Goal: Task Accomplishment & Management: Manage account settings

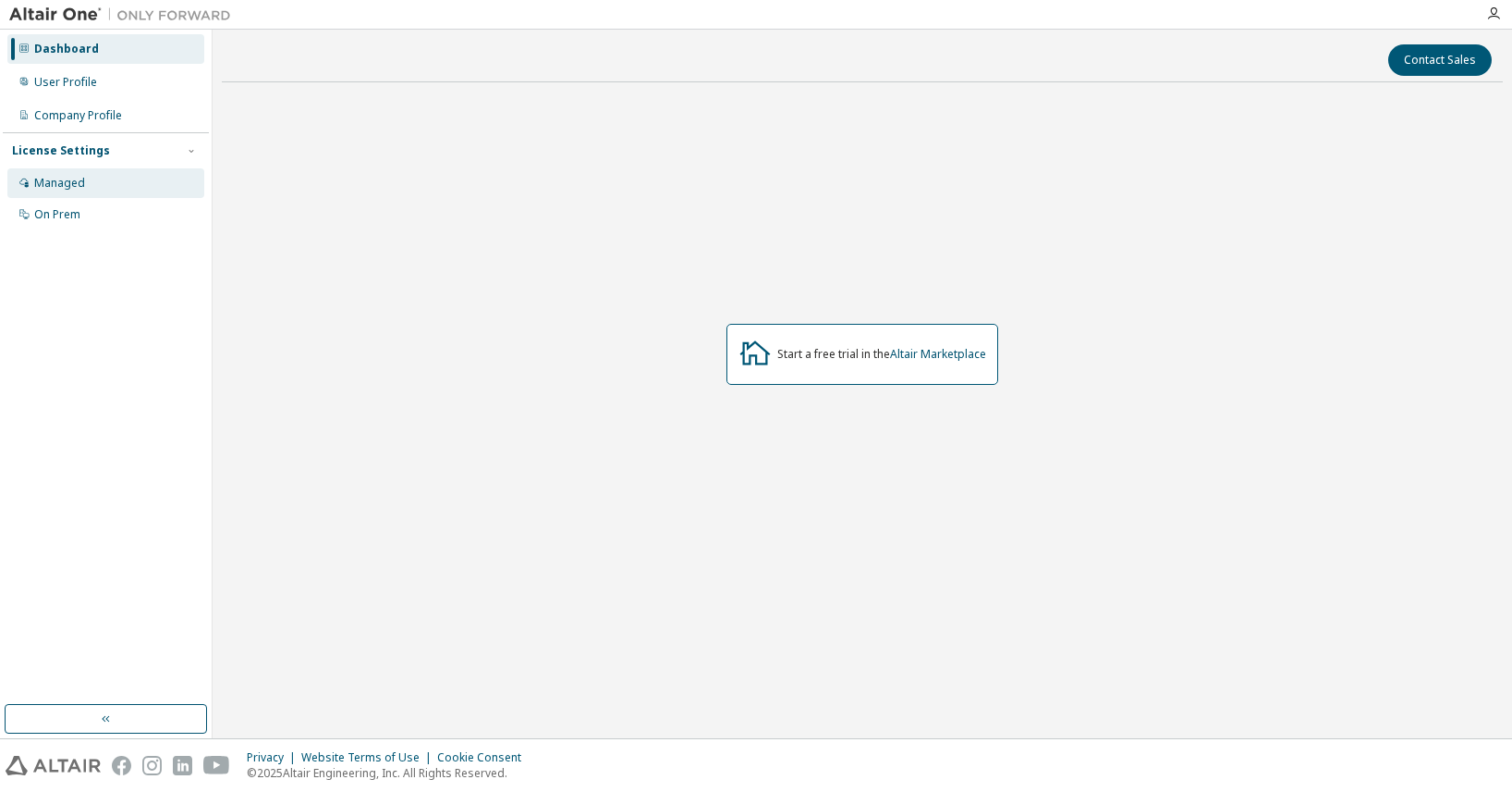
click at [65, 178] on div "Managed" at bounding box center [59, 183] width 51 height 15
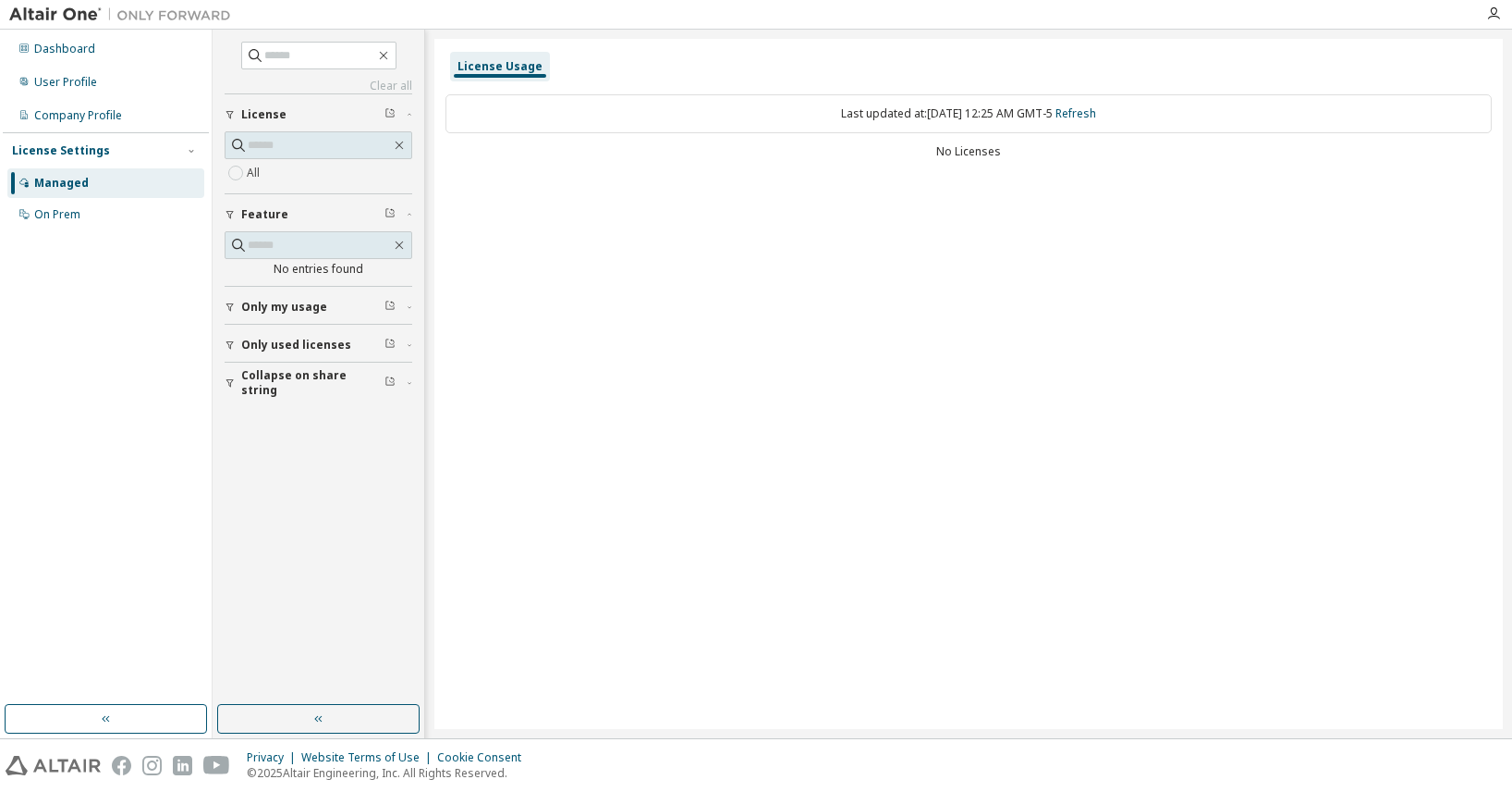
click at [323, 305] on span "Only my usage" at bounding box center [284, 307] width 86 height 15
click at [1493, 9] on icon "button" at bounding box center [1494, 14] width 15 height 15
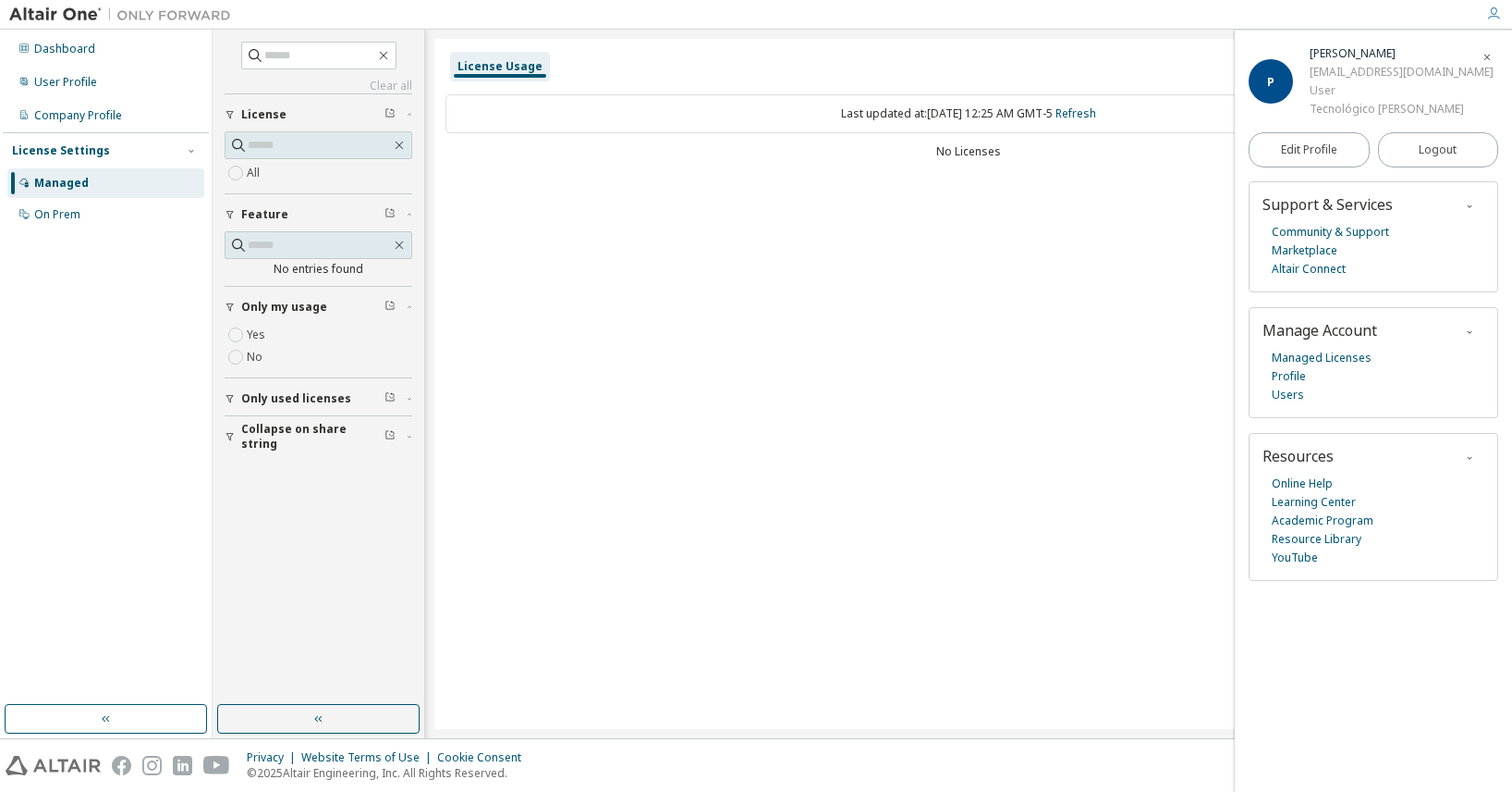
click at [1007, 357] on div "License Usage Last updated at: [DATE] 12:25 AM GMT-5 Refresh No Licenses" at bounding box center [968, 383] width 1068 height 690
drag, startPoint x: 872, startPoint y: 117, endPoint x: 1040, endPoint y: 116, distance: 168.0
click at [1040, 116] on div "Last updated at: [DATE] 12:25 AM GMT-5 Refresh" at bounding box center [968, 114] width 1046 height 39
click at [929, 247] on div "License Usage Last updated at: [DATE] 12:25 AM GMT-5 Refresh No Licenses" at bounding box center [968, 383] width 1068 height 690
click at [269, 395] on span "Only used licenses" at bounding box center [296, 398] width 110 height 15
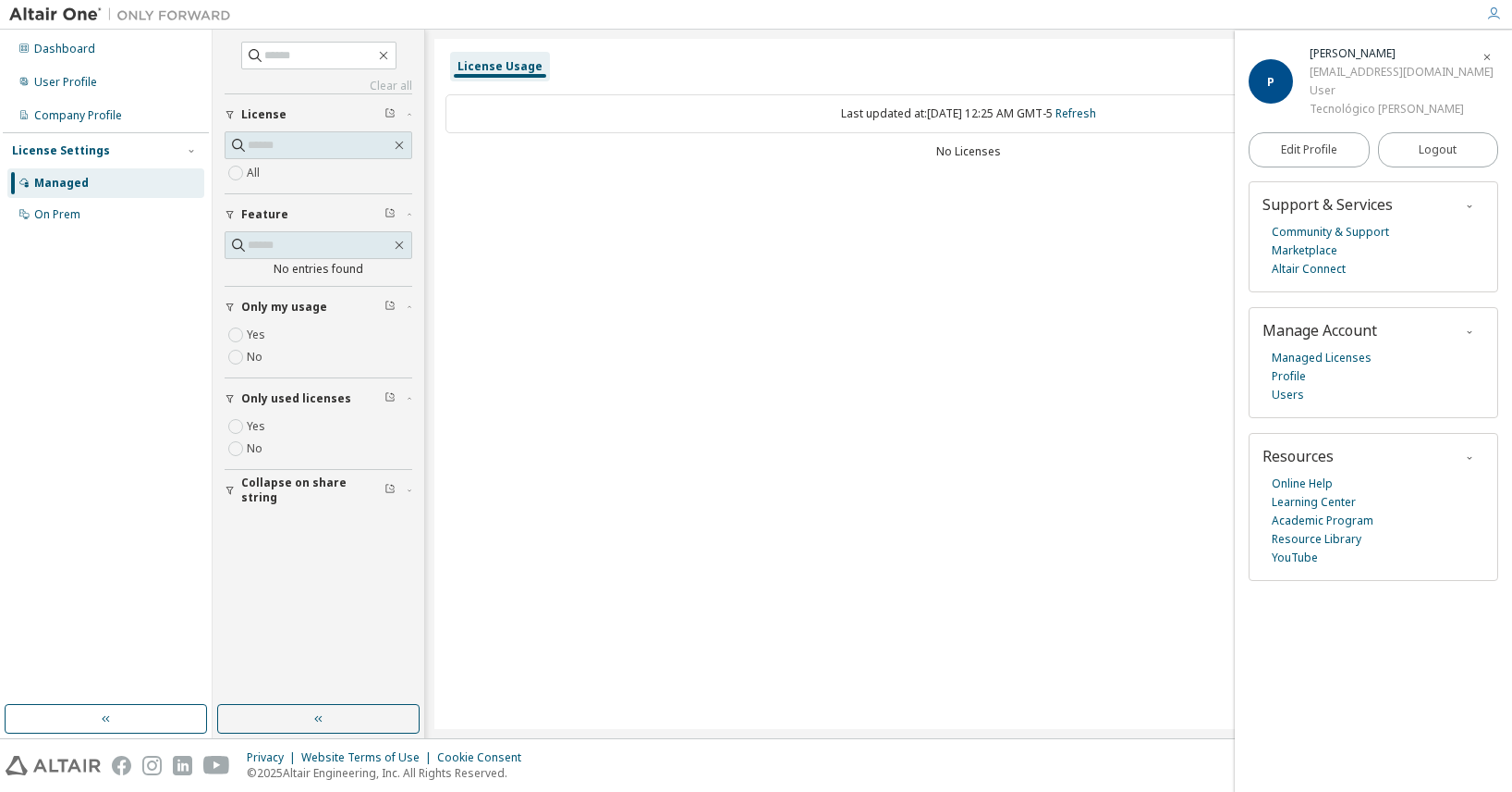
click at [302, 486] on span "Collapse on share string" at bounding box center [313, 490] width 143 height 30
click at [66, 211] on div "On Prem" at bounding box center [58, 214] width 46 height 15
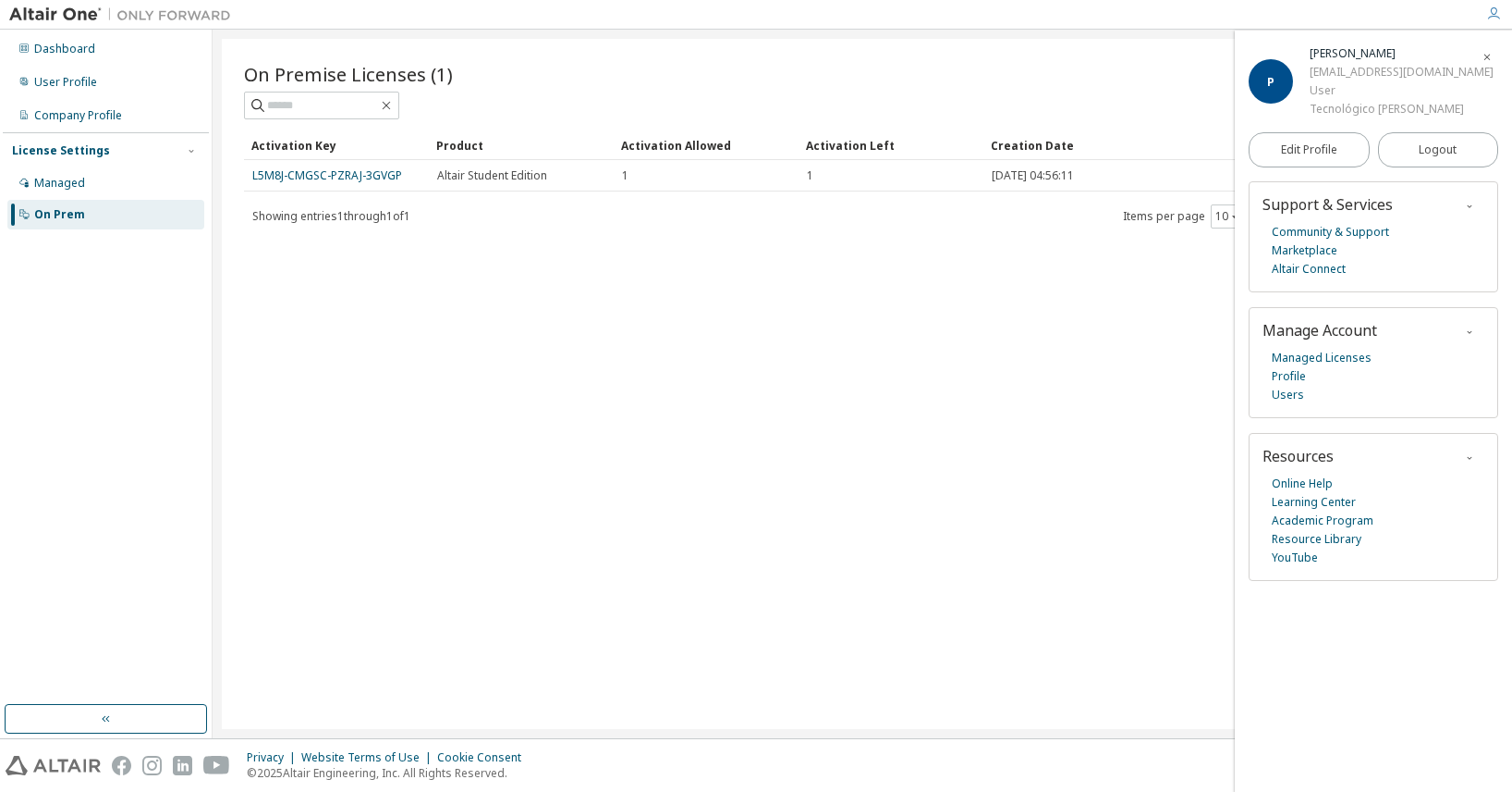
click at [1488, 57] on icon "button" at bounding box center [1488, 58] width 11 height 11
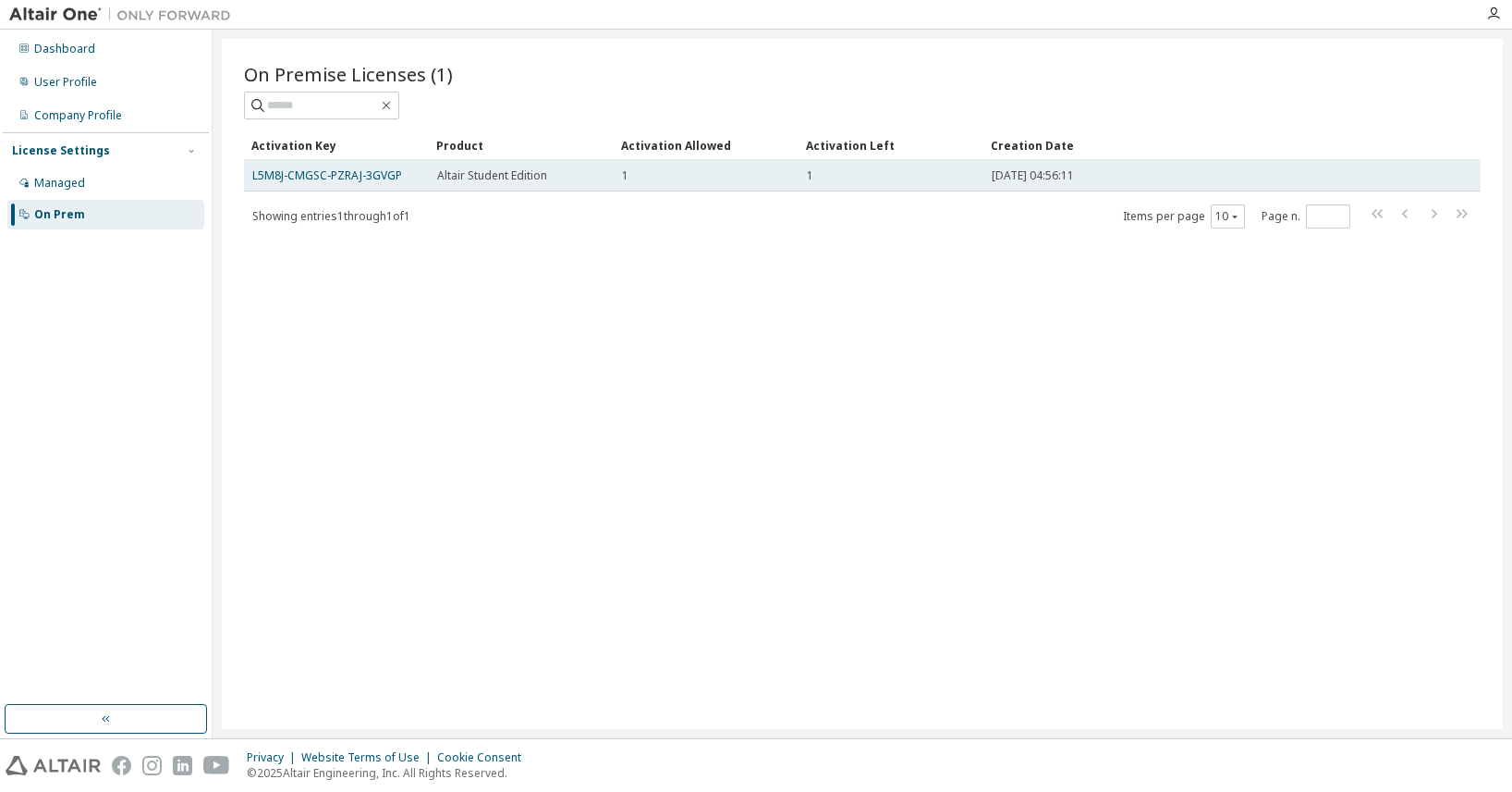
drag, startPoint x: 1093, startPoint y: 177, endPoint x: 980, endPoint y: 170, distance: 113.2
click at [980, 170] on tr "L5M8J-CMGSC-PZRAJ-3GVGP Altair Student Edition 1 1 2025-09-06 04:56:11" at bounding box center [862, 175] width 1237 height 32
click at [293, 178] on link "L5M8J-CMGSC-PZRAJ-3GVGP" at bounding box center [327, 175] width 149 height 16
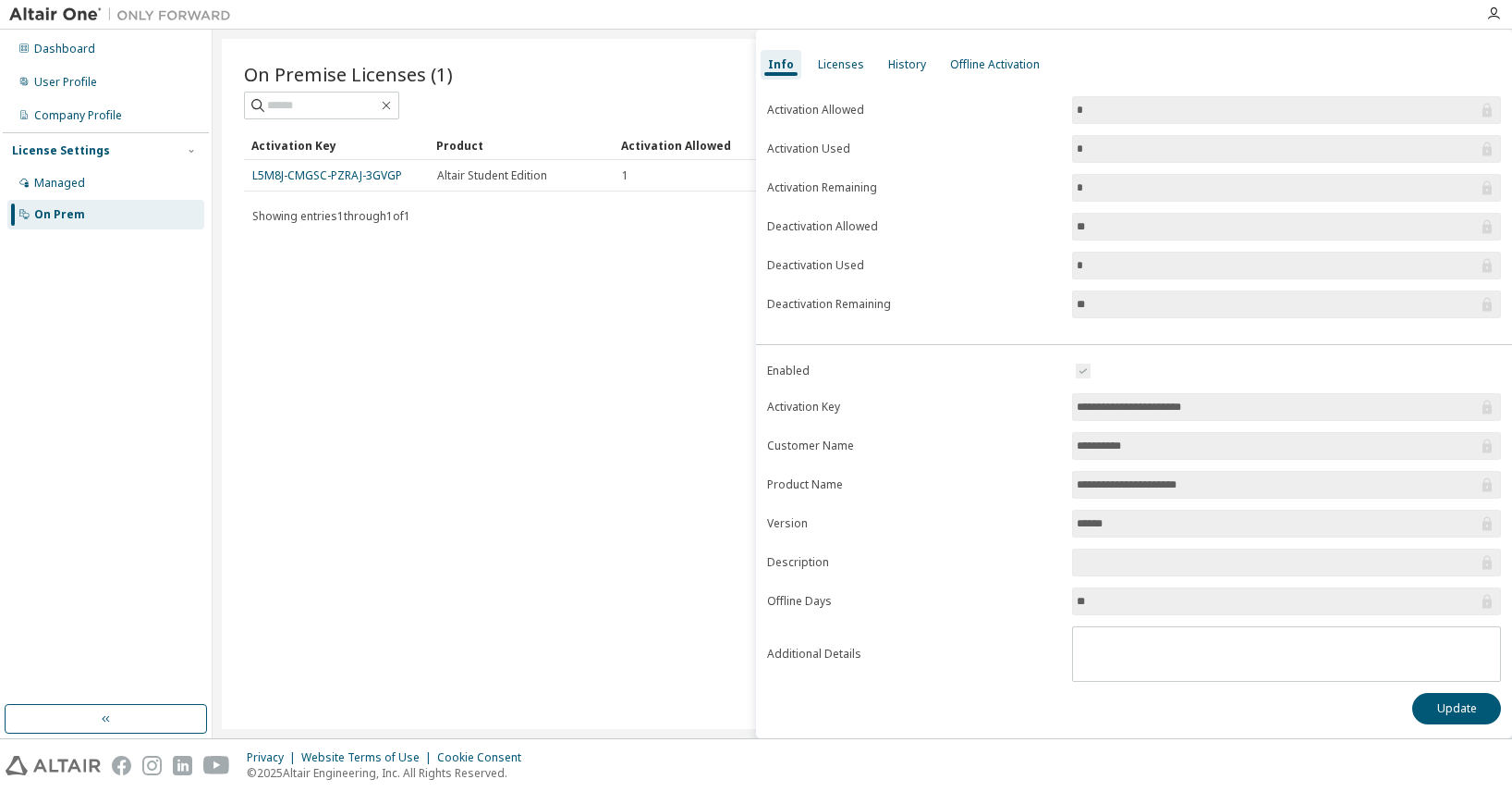
scroll to position [61, 0]
click at [694, 89] on div "On Premise Licenses (1)" at bounding box center [862, 90] width 1237 height 58
click at [607, 255] on div "On Premise Licenses (1) Clear Load Save Save As Field Operator Value Select fil…" at bounding box center [862, 383] width 1281 height 690
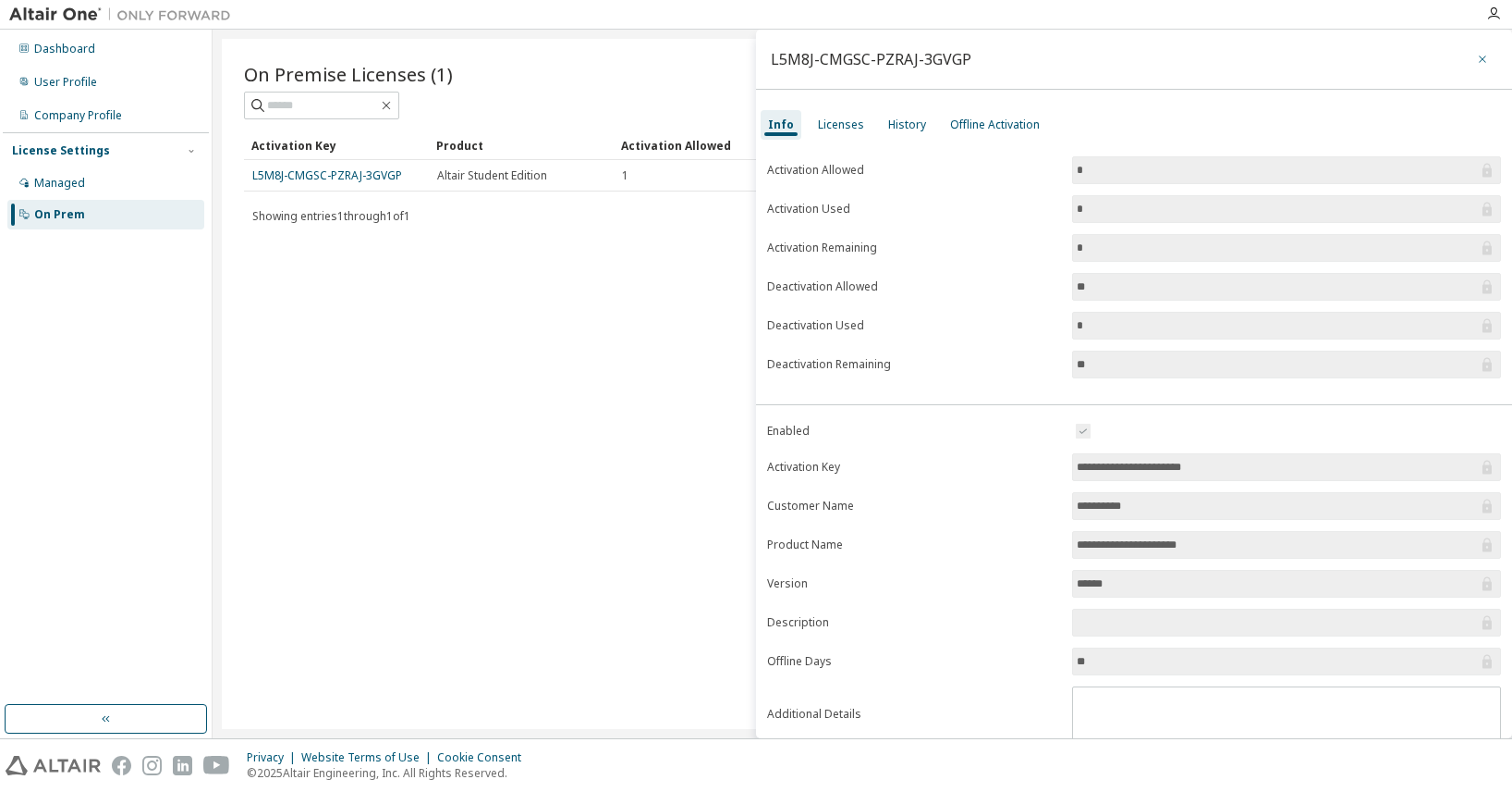
click at [1480, 62] on icon "button" at bounding box center [1483, 59] width 7 height 7
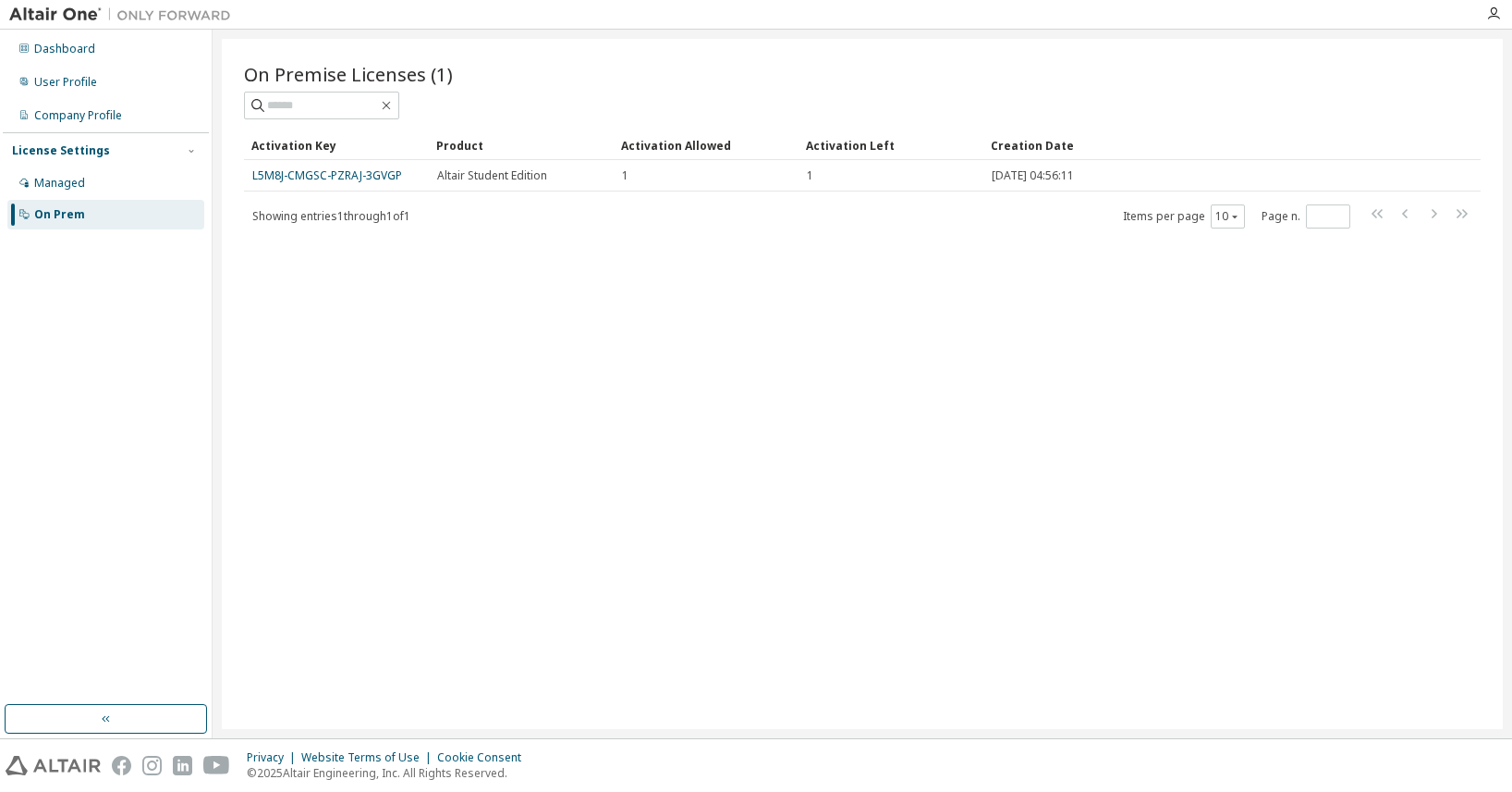
click at [660, 345] on div "On Premise Licenses (1) Clear Load Save Save As Field Operator Value Select fil…" at bounding box center [862, 383] width 1281 height 690
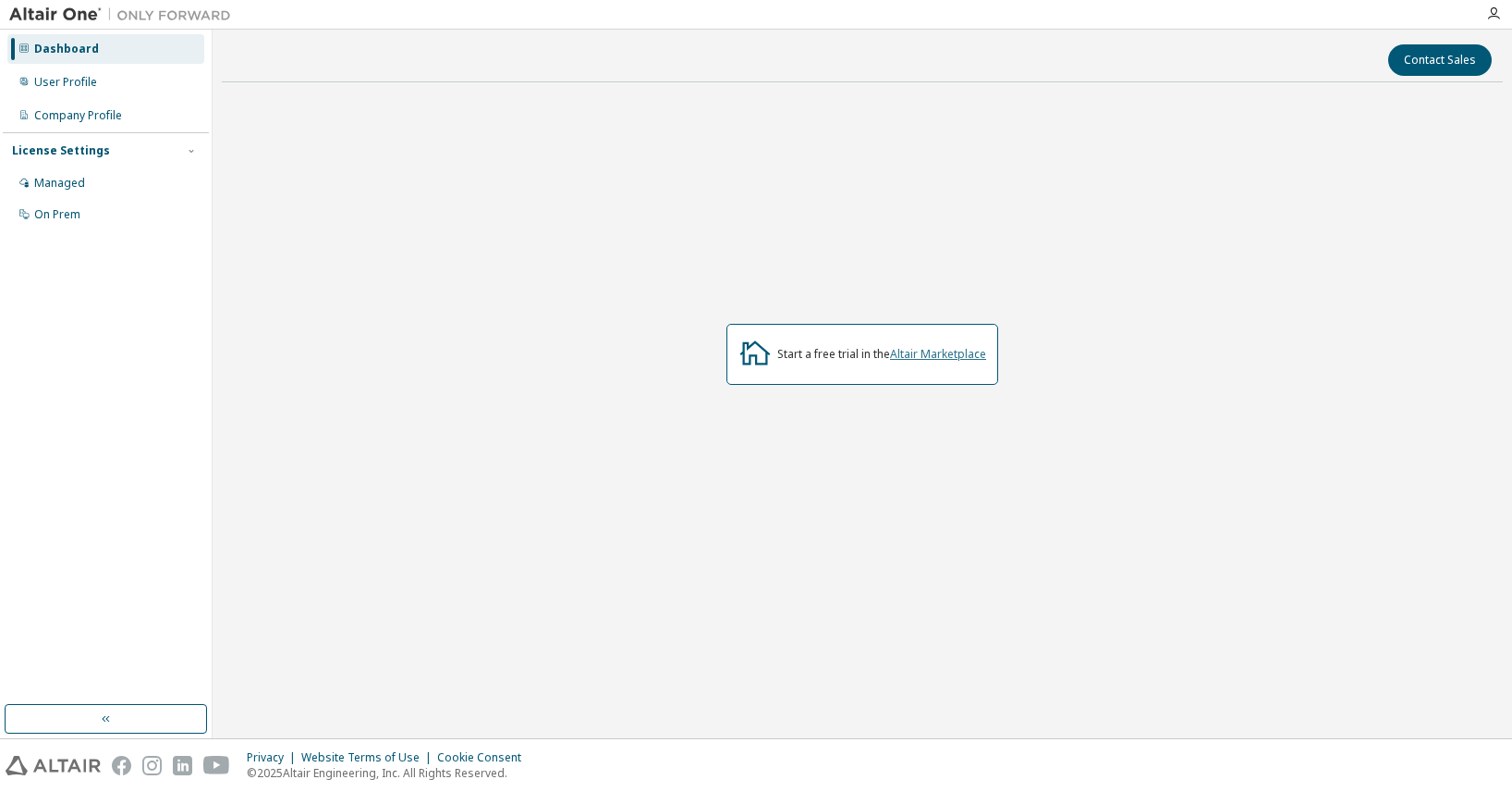
click at [936, 357] on link "Altair Marketplace" at bounding box center [938, 353] width 97 height 16
